Goal: Submit feedback/report problem: Leave review/rating

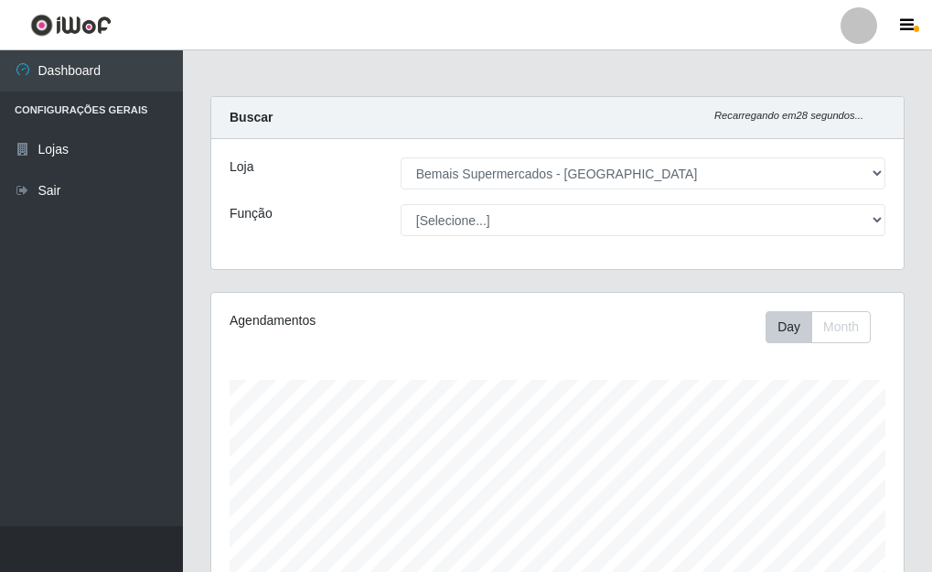
select select "249"
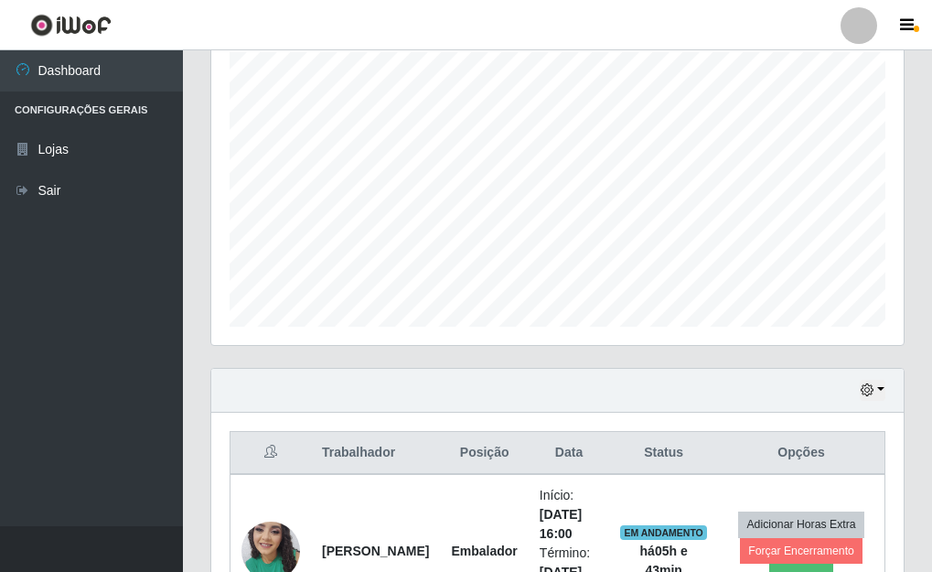
scroll to position [470, 0]
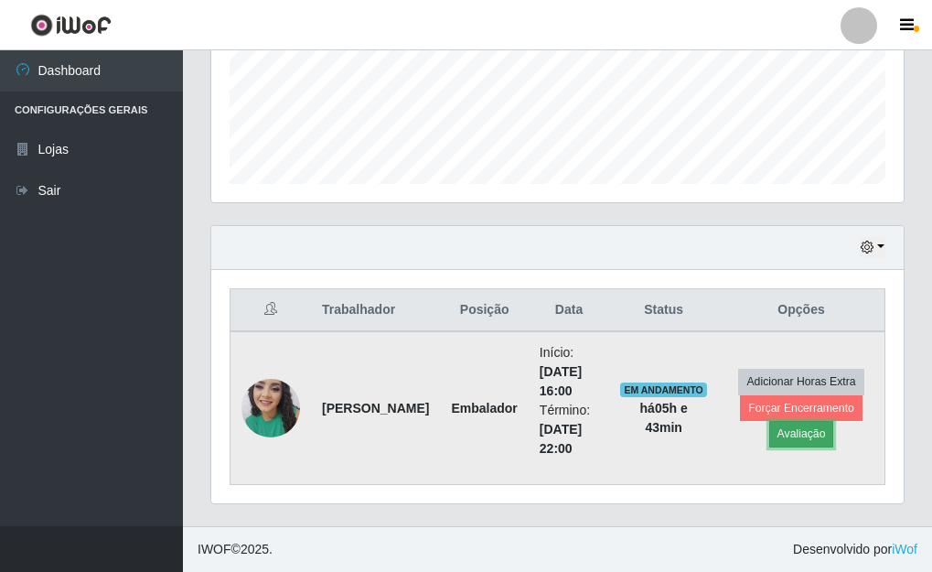
click at [806, 429] on button "Avaliação" at bounding box center [801, 434] width 65 height 26
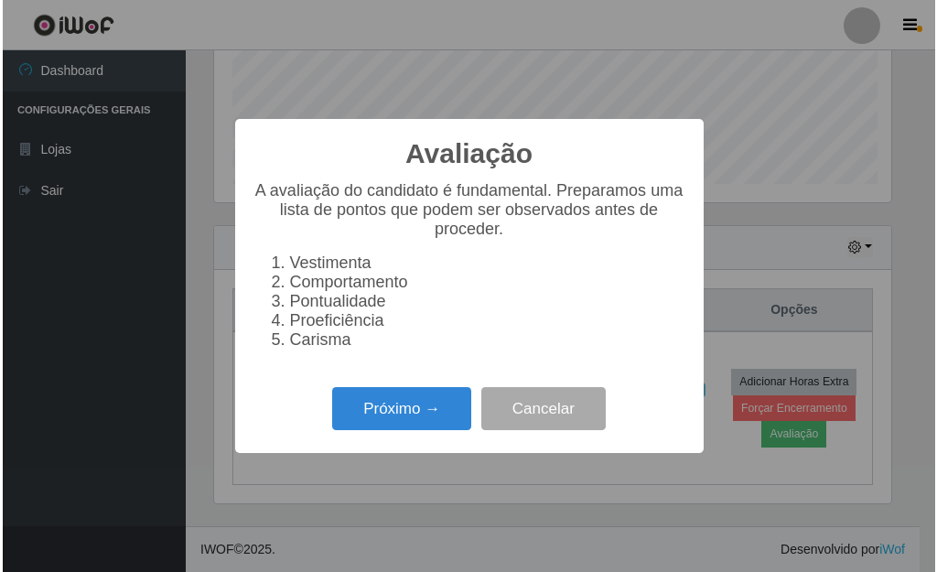
scroll to position [380, 682]
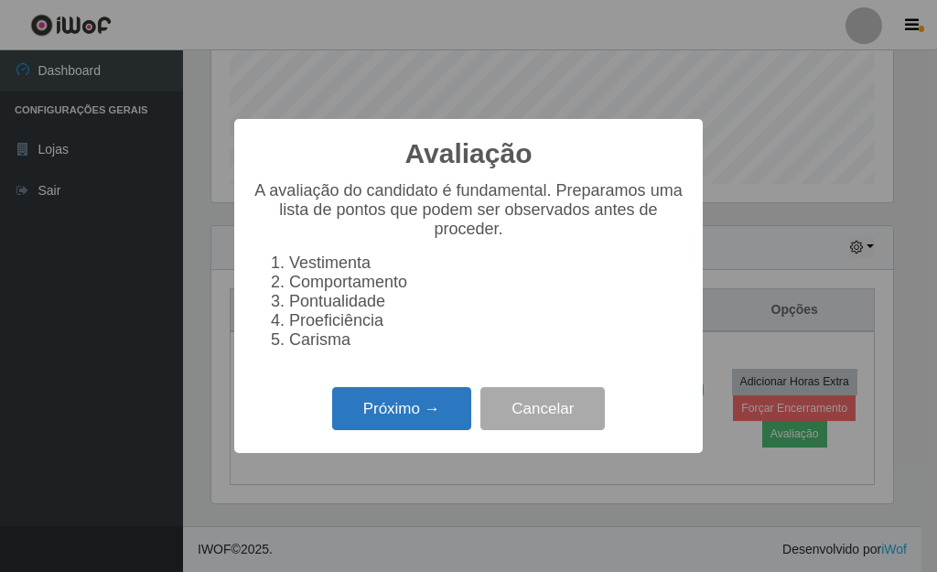
click at [438, 422] on button "Próximo →" at bounding box center [401, 408] width 139 height 43
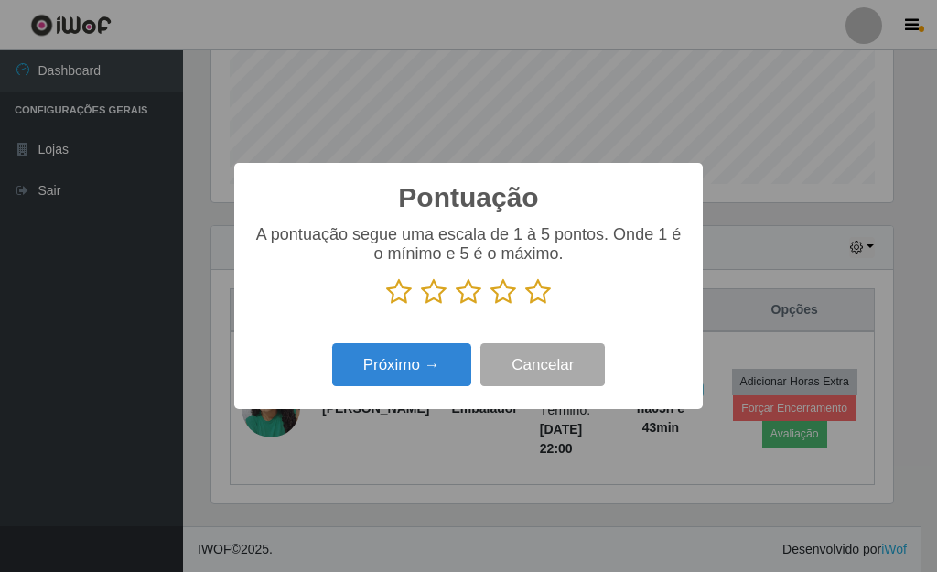
scroll to position [914441, 914139]
click at [538, 301] on icon at bounding box center [538, 291] width 26 height 27
click at [525, 306] on input "radio" at bounding box center [525, 306] width 0 height 0
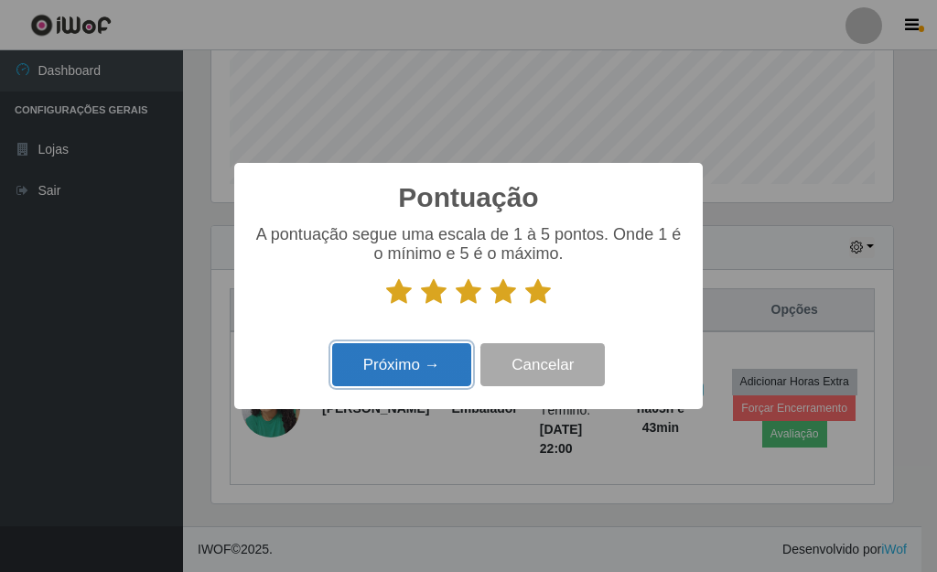
click at [440, 363] on button "Próximo →" at bounding box center [401, 364] width 139 height 43
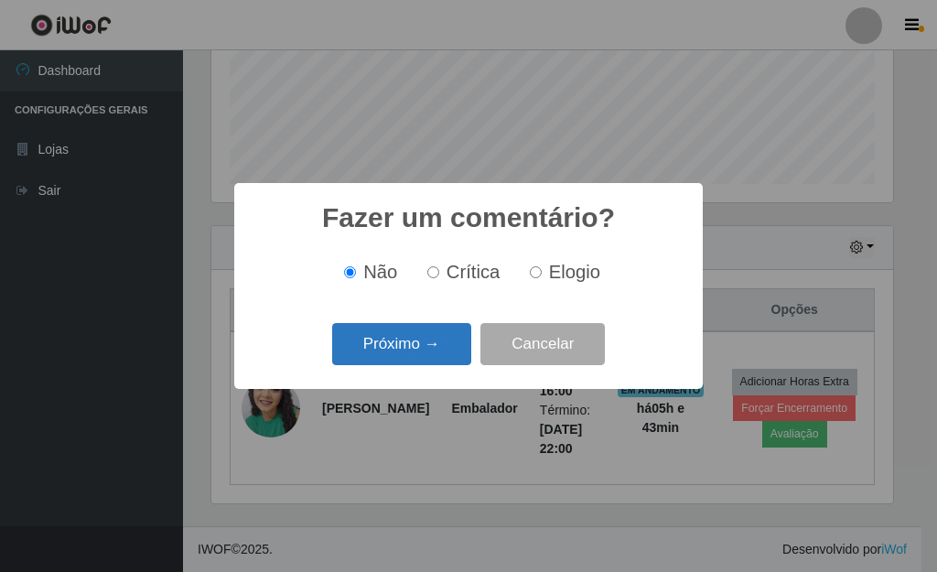
click at [432, 361] on button "Próximo →" at bounding box center [401, 344] width 139 height 43
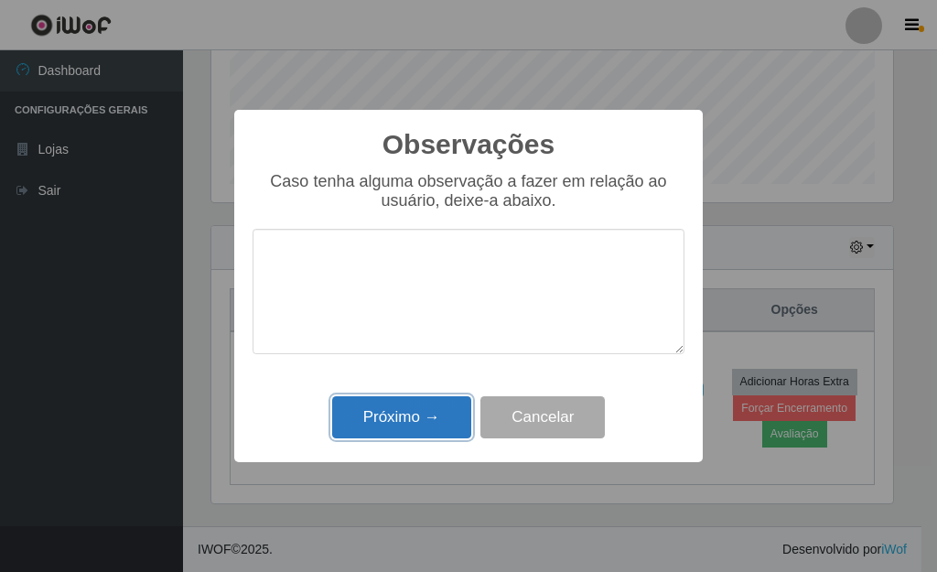
click at [413, 429] on button "Próximo →" at bounding box center [401, 417] width 139 height 43
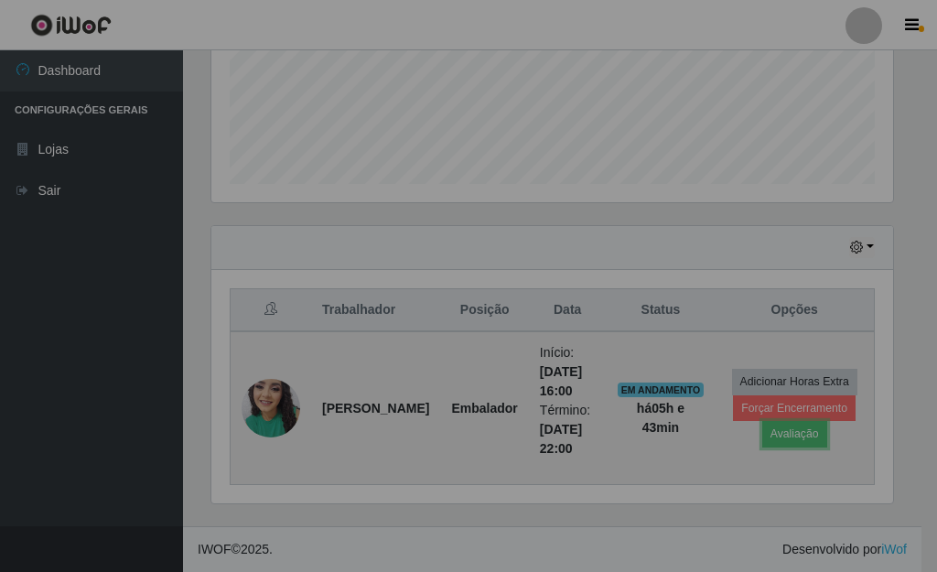
scroll to position [380, 693]
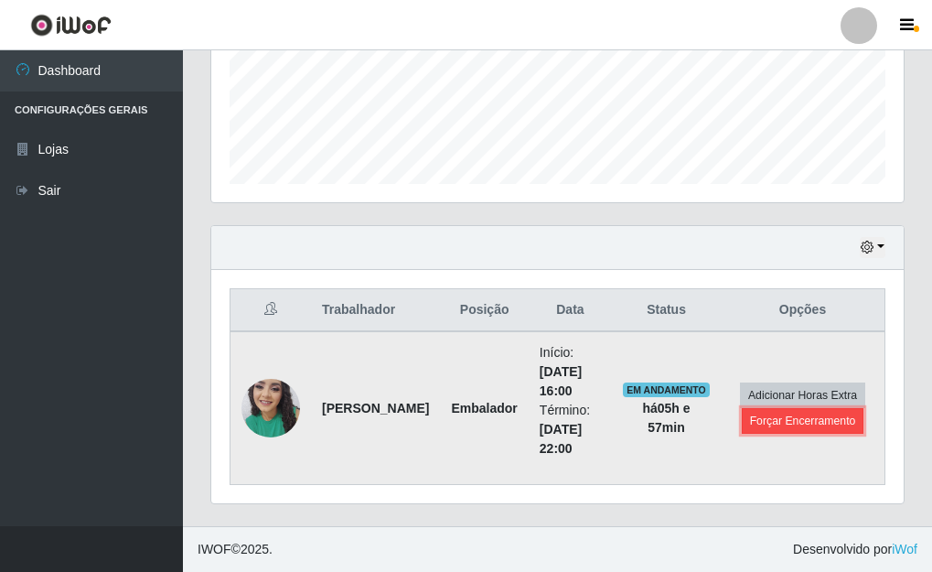
click at [814, 415] on button "Forçar Encerramento" at bounding box center [803, 421] width 123 height 26
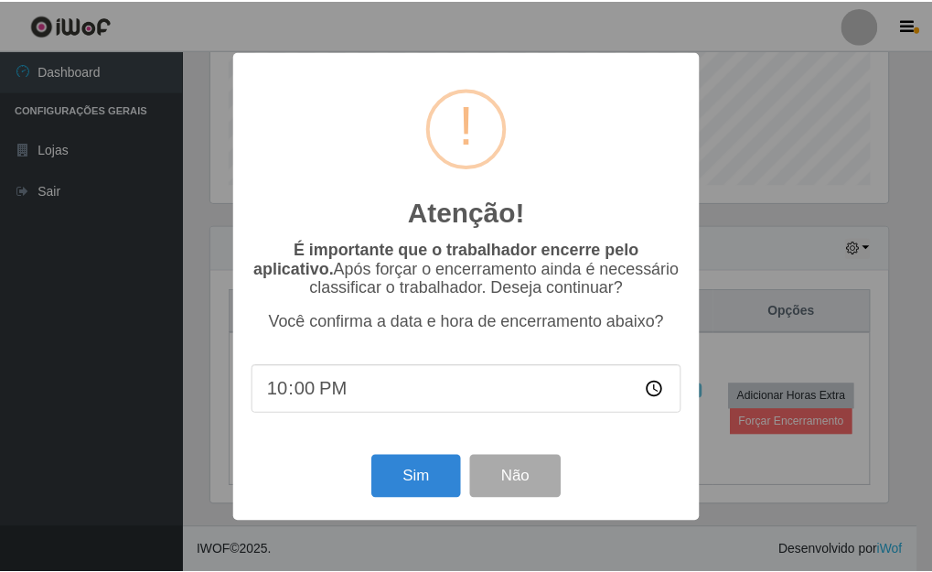
scroll to position [380, 682]
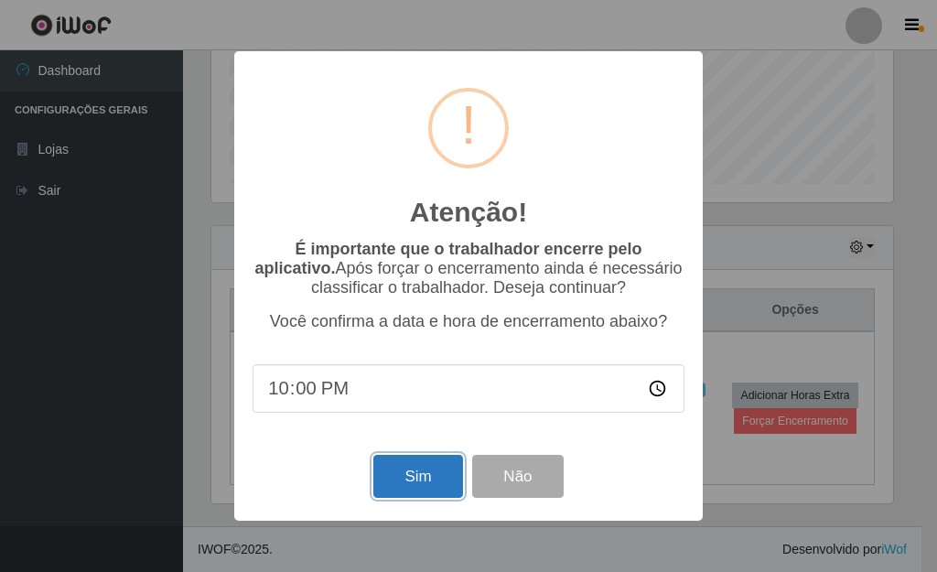
click at [448, 470] on button "Sim" at bounding box center [417, 476] width 89 height 43
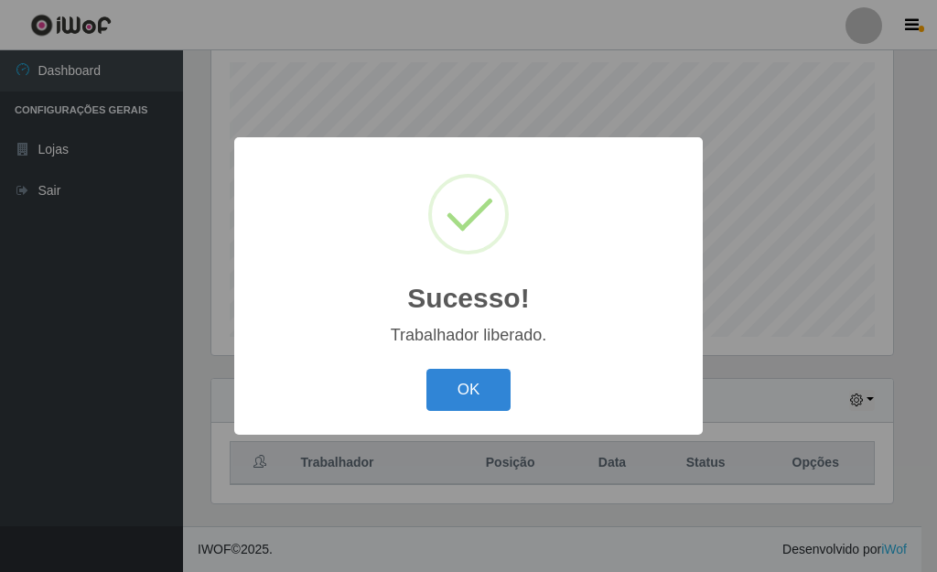
click at [500, 361] on div "Sucesso! × Trabalhador liberado. OK Cancel" at bounding box center [468, 285] width 468 height 296
click at [493, 381] on button "OK" at bounding box center [468, 390] width 85 height 43
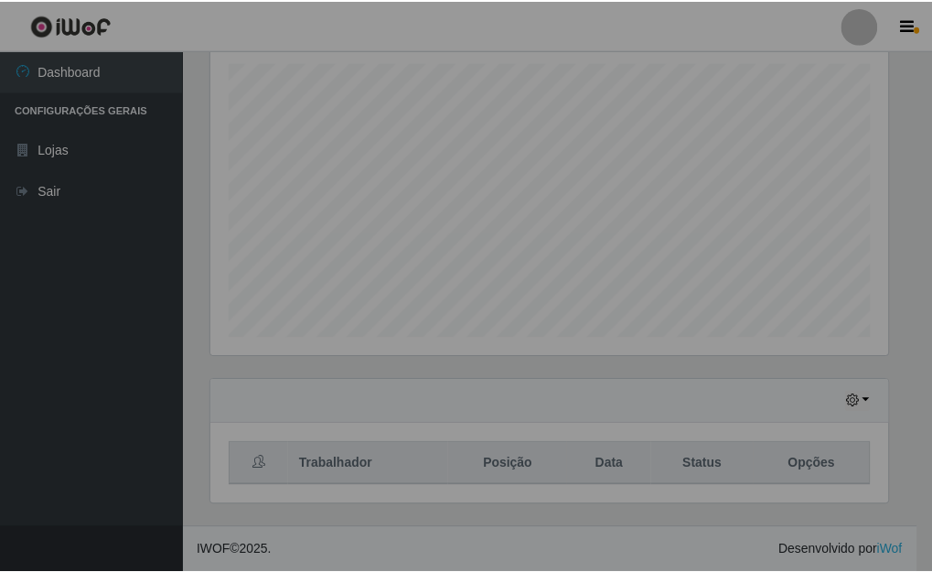
scroll to position [380, 693]
